Goal: Transaction & Acquisition: Purchase product/service

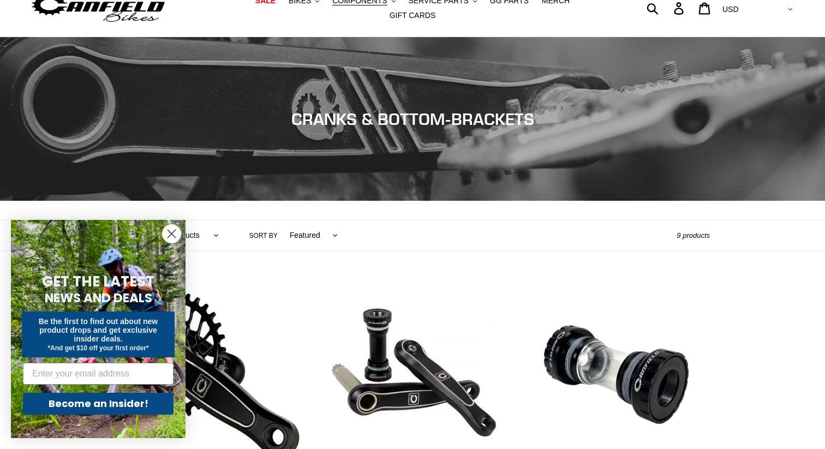
scroll to position [24, 0]
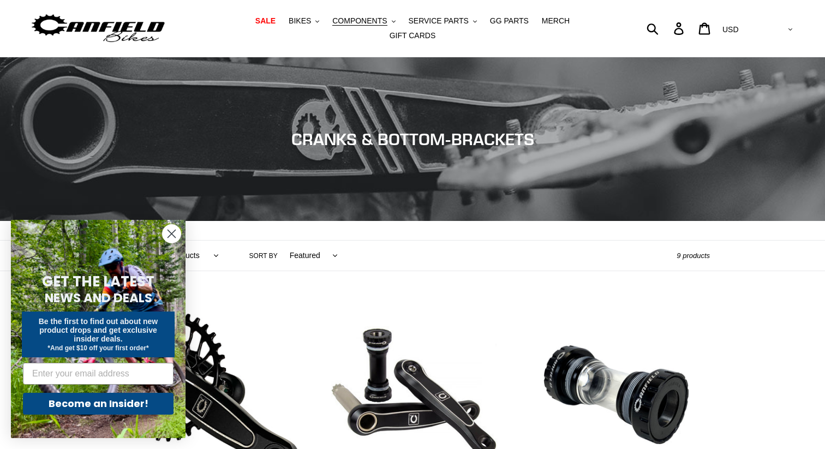
click at [172, 235] on icon "Close dialog" at bounding box center [172, 234] width 8 height 8
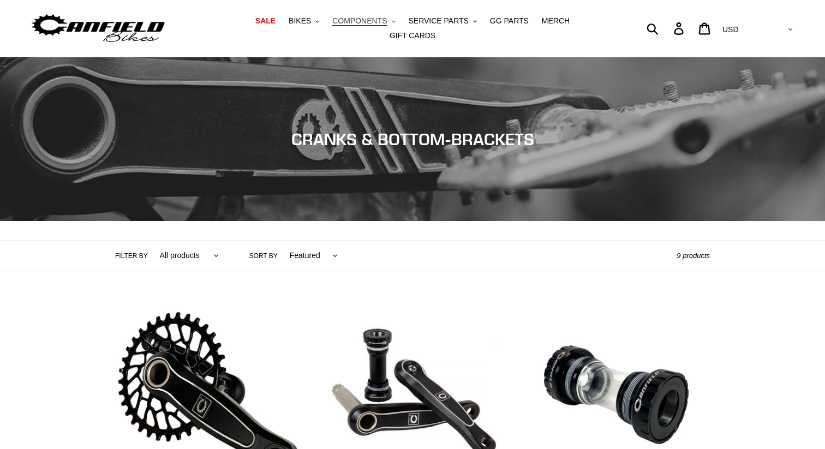
click at [358, 22] on span "COMPONENTS" at bounding box center [359, 20] width 55 height 9
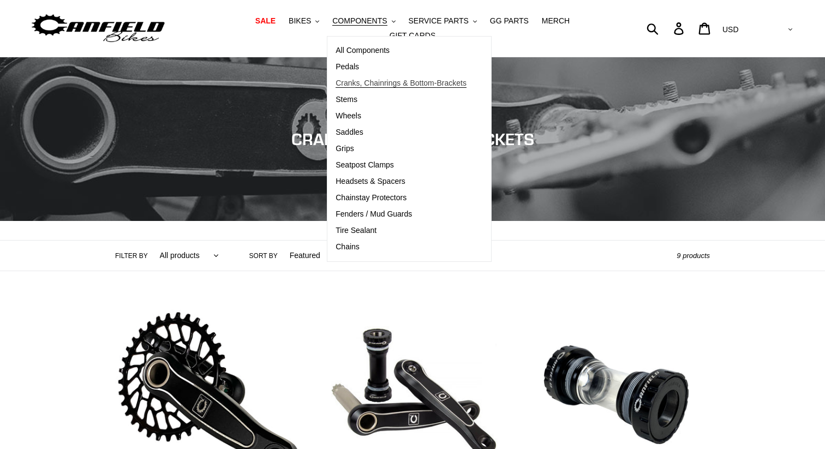
click at [355, 88] on span "Cranks, Chainrings & Bottom-Brackets" at bounding box center [401, 83] width 131 height 9
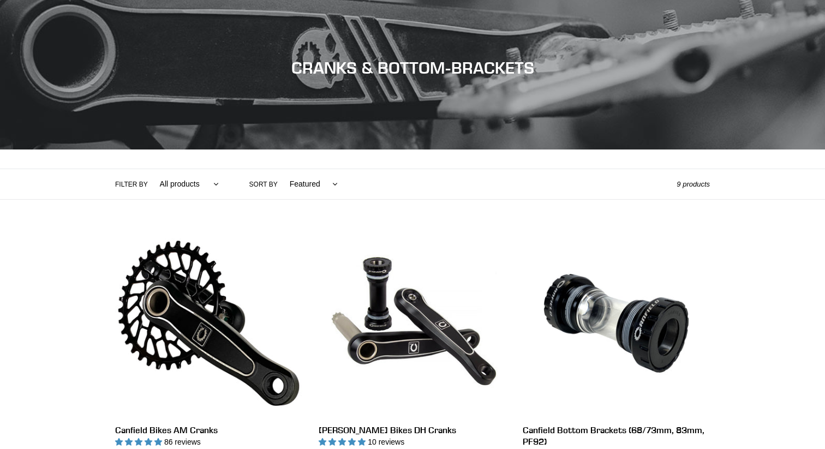
scroll to position [145, 0]
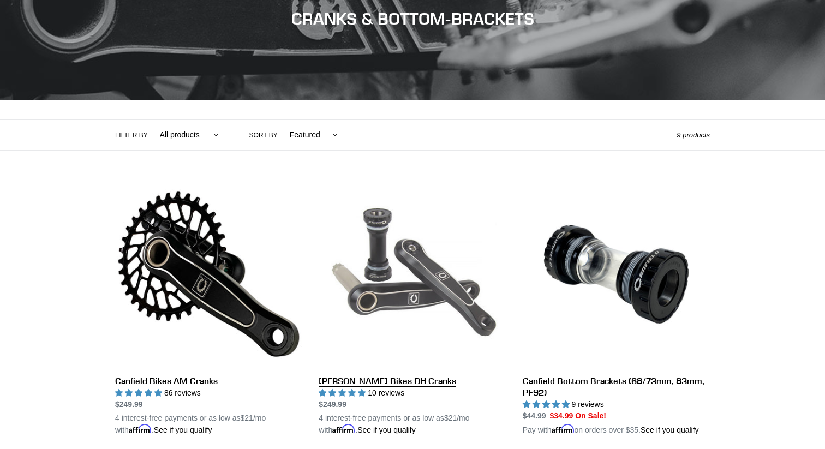
click at [377, 282] on link "[PERSON_NAME] Bikes DH Cranks" at bounding box center [412, 308] width 187 height 255
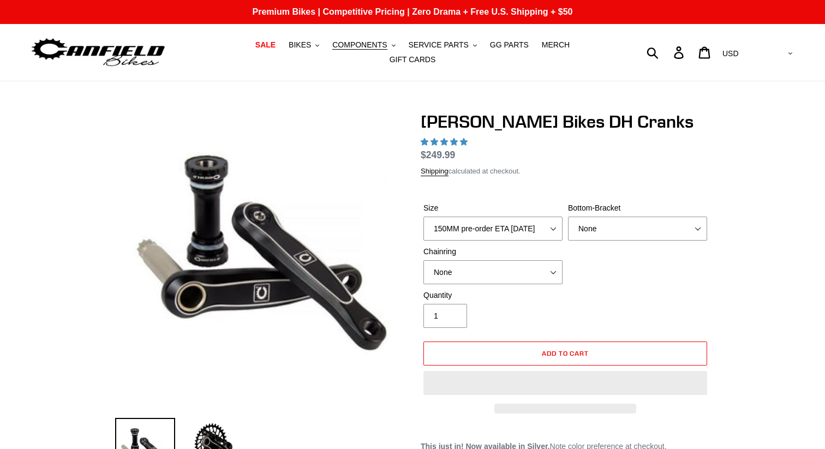
select select "highest-rating"
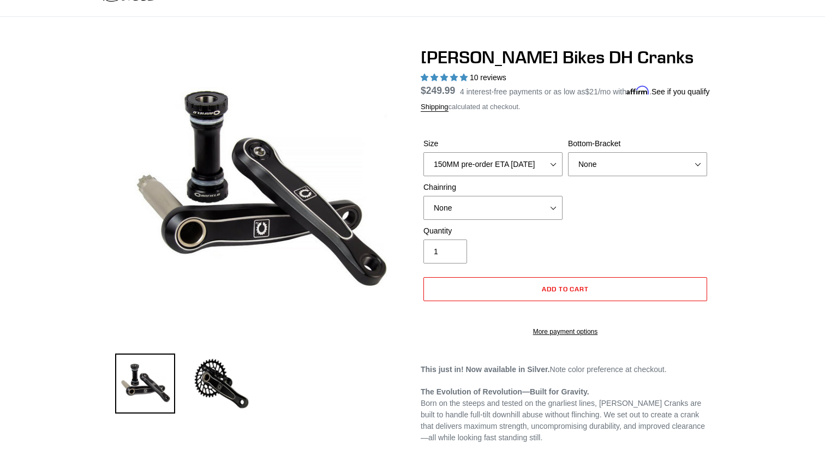
scroll to position [67, 0]
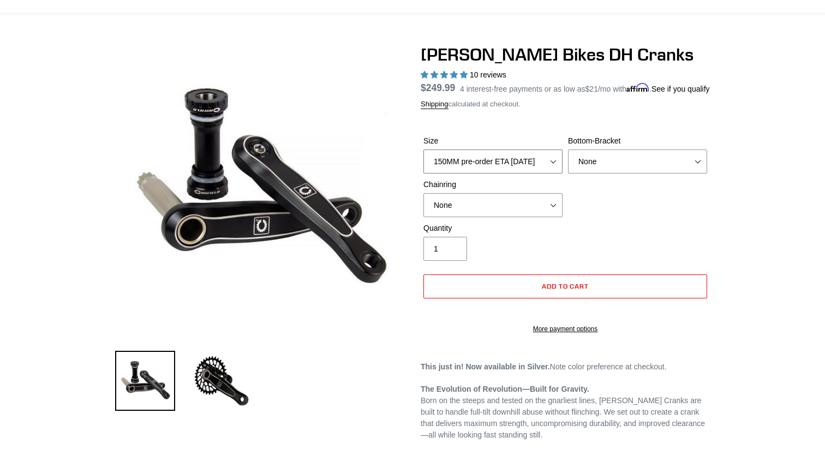
click at [498, 162] on select "150MM pre-order ETA 9/30/25 155MM pre-order ETA 9/30/25 160MM 165MM" at bounding box center [492, 162] width 139 height 24
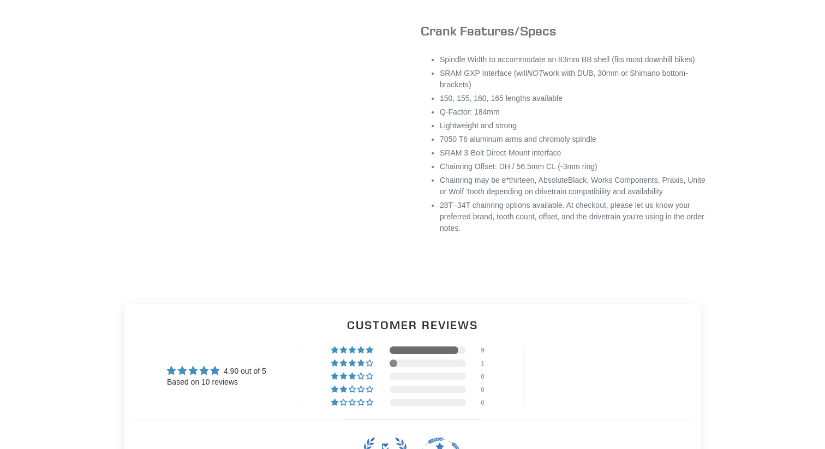
scroll to position [811, 0]
